Goal: Book appointment/travel/reservation

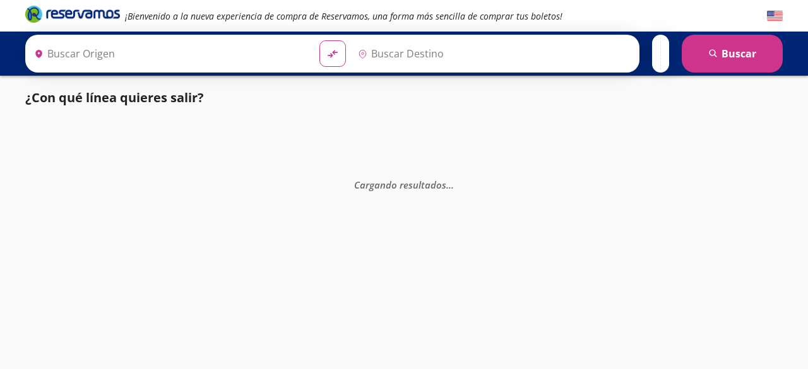
type input "Terminal [GEOGRAPHIC_DATA], [GEOGRAPHIC_DATA]"
type input "Central de Autobuses, [GEOGRAPHIC_DATA]"
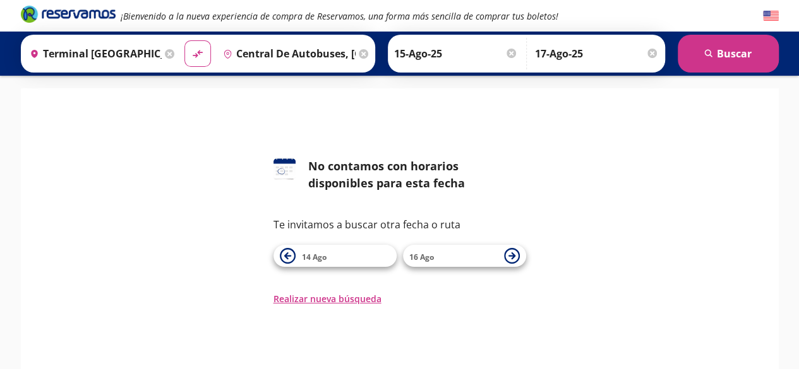
click at [649, 62] on input "17-Ago-25" at bounding box center [597, 54] width 124 height 32
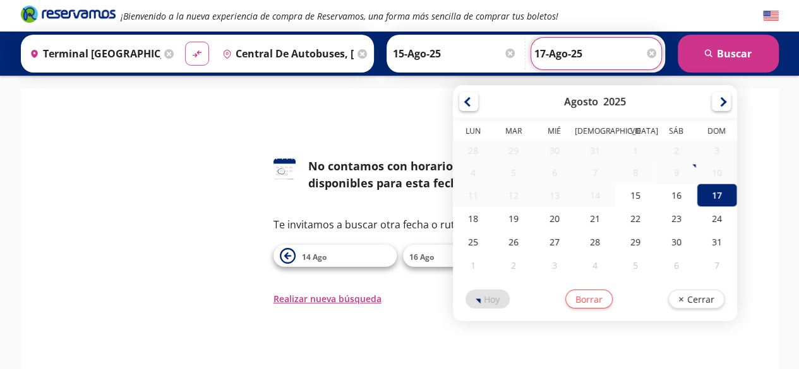
click at [198, 49] on icon "material-symbols:compare-arrows-rounded" at bounding box center [196, 54] width 11 height 12
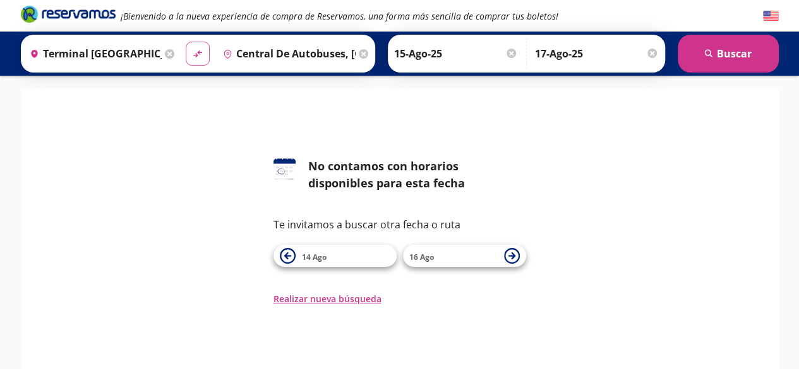
type input "Central de Autobuses, [GEOGRAPHIC_DATA]"
type input "Terminal [GEOGRAPHIC_DATA], [GEOGRAPHIC_DATA]"
click at [193, 52] on icon "material-symbols:compare-arrows-rounded" at bounding box center [197, 54] width 11 height 12
type input "Terminal [GEOGRAPHIC_DATA], [GEOGRAPHIC_DATA]"
type input "Central de Autobuses, [GEOGRAPHIC_DATA]"
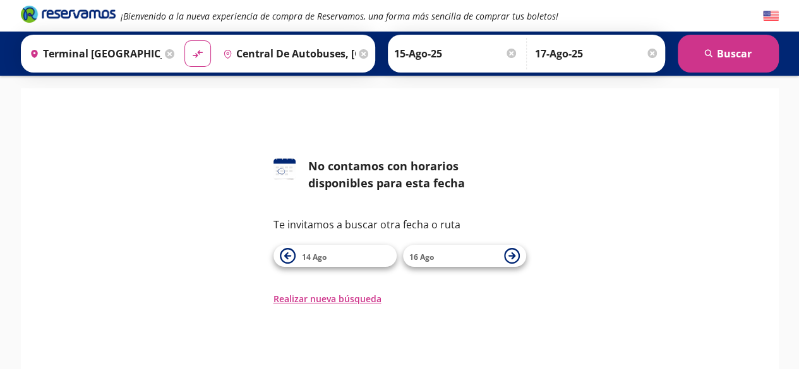
click at [652, 50] on div at bounding box center [651, 53] width 9 height 9
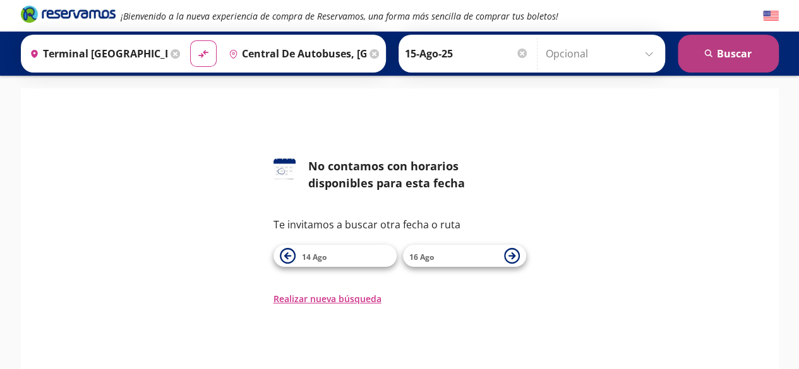
click at [727, 54] on button "search [GEOGRAPHIC_DATA]" at bounding box center [728, 54] width 101 height 38
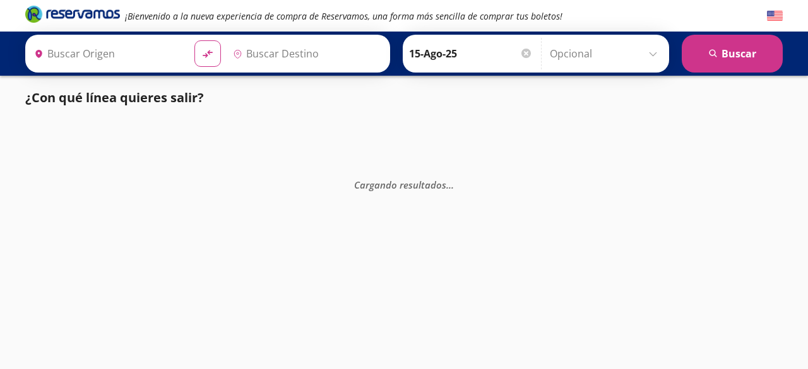
type input "Terminal [GEOGRAPHIC_DATA], [GEOGRAPHIC_DATA]"
type input "Central de Autobuses, [GEOGRAPHIC_DATA]"
click at [75, 152] on div "Cargando resultados . . ." at bounding box center [404, 304] width 808 height 369
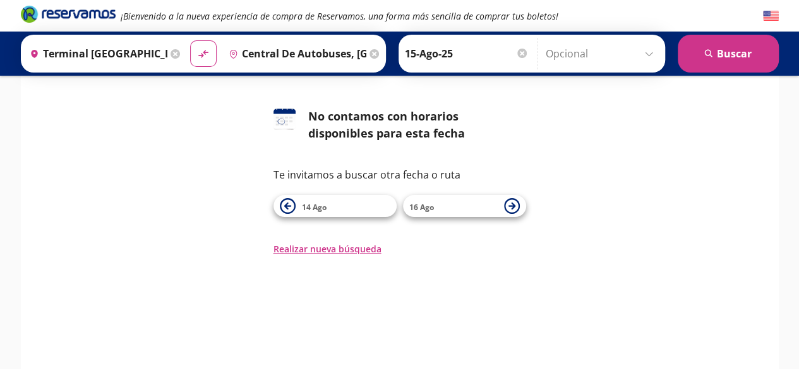
scroll to position [114, 0]
